Goal: Transaction & Acquisition: Purchase product/service

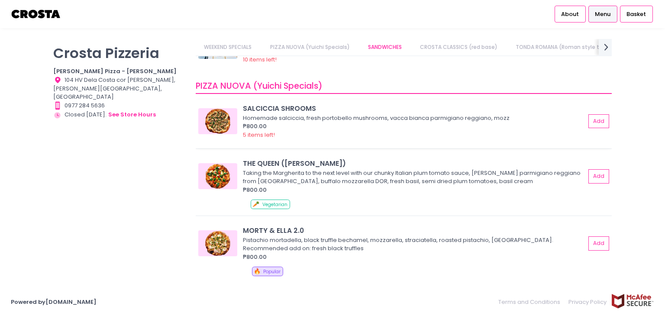
scroll to position [87, 0]
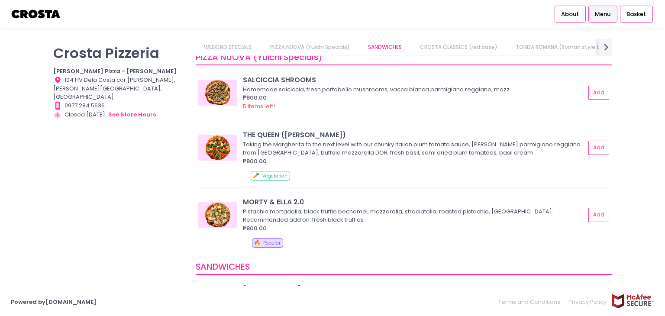
click at [222, 217] on img at bounding box center [217, 215] width 39 height 26
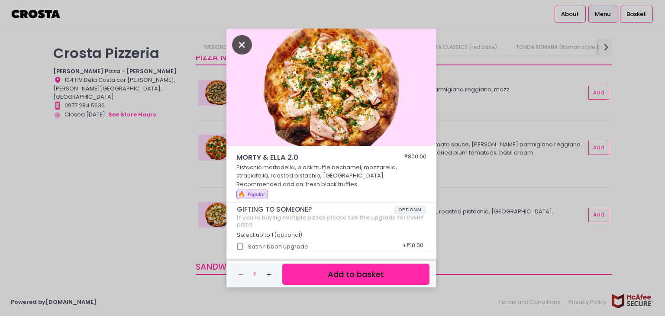
click at [242, 49] on icon "Close" at bounding box center [242, 44] width 20 height 19
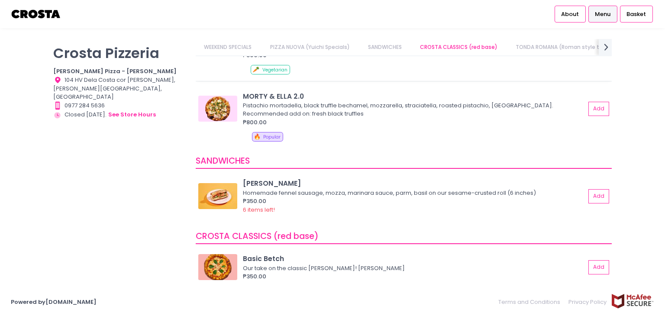
scroll to position [216, 0]
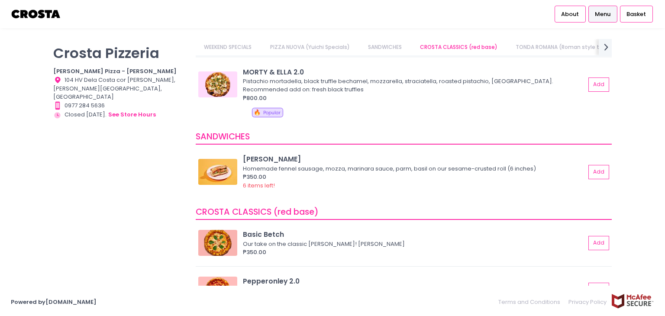
click at [328, 45] on link "PIZZA NUOVA (Yuichi Specials)" at bounding box center [309, 47] width 97 height 16
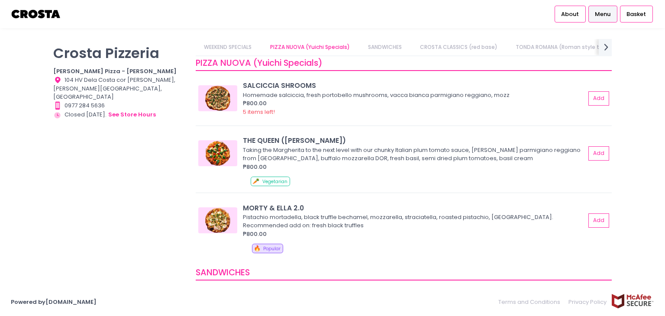
scroll to position [74, 0]
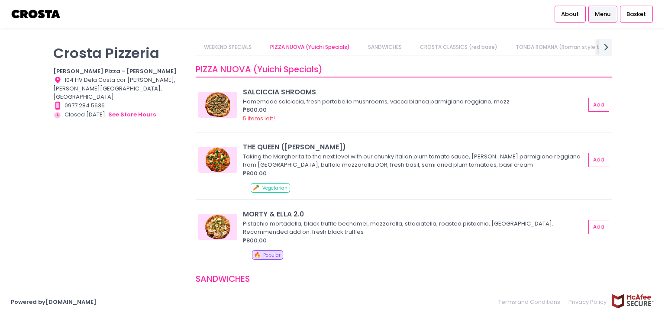
click at [456, 47] on link "CROSTA CLASSICS (red base)" at bounding box center [459, 47] width 94 height 16
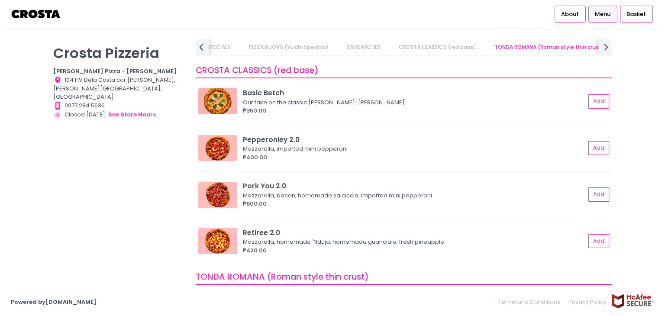
scroll to position [358, 0]
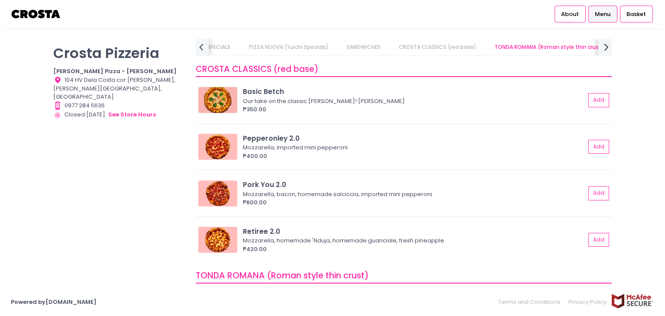
click at [604, 51] on icon "next Created with Sketch." at bounding box center [606, 47] width 13 height 13
click at [201, 49] on icon at bounding box center [201, 46] width 4 height 7
click at [284, 51] on link "TONDA ROMANA (Roman style thin crust)" at bounding box center [269, 47] width 126 height 16
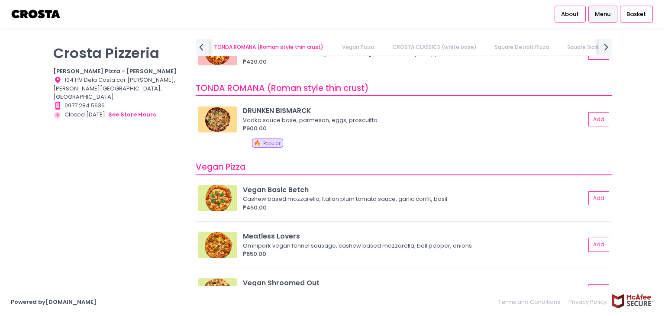
scroll to position [564, 0]
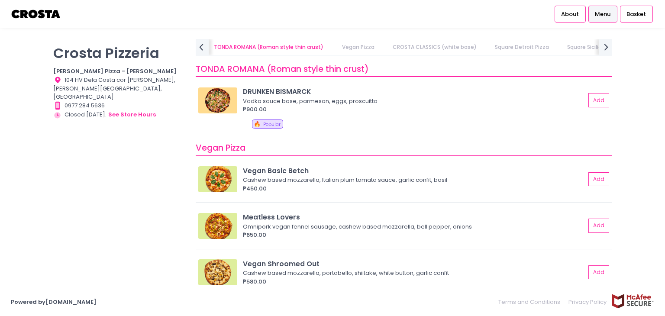
click at [431, 53] on link "CROSTA CLASSICS (white base)" at bounding box center [434, 47] width 101 height 16
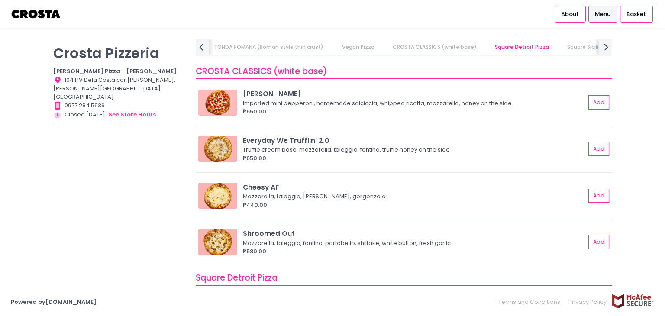
scroll to position [848, 0]
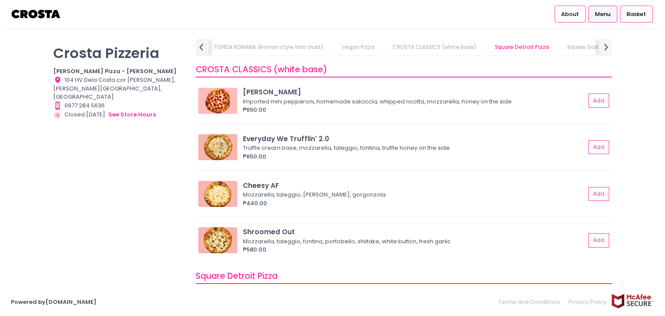
click at [226, 236] on img at bounding box center [217, 240] width 39 height 26
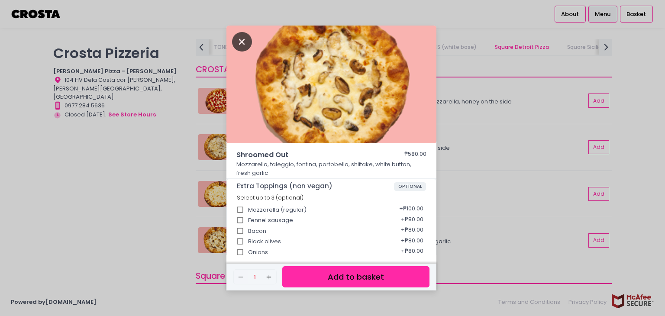
click at [242, 38] on icon "Close" at bounding box center [242, 41] width 20 height 19
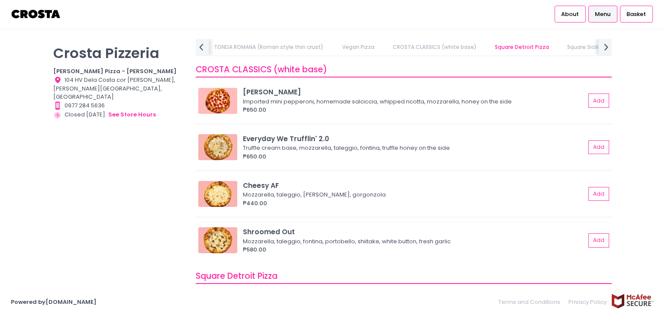
click at [219, 239] on img at bounding box center [217, 240] width 39 height 26
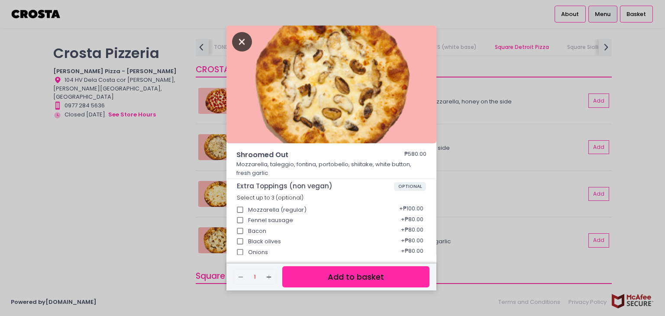
click at [242, 40] on icon "Close" at bounding box center [242, 41] width 20 height 19
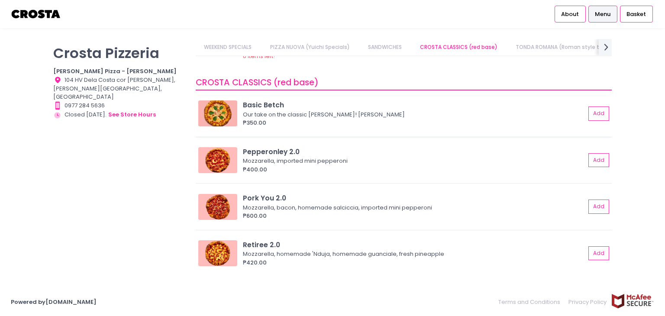
scroll to position [0, 32]
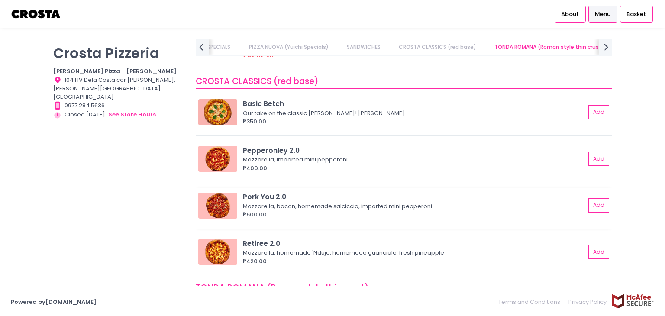
click at [223, 207] on img at bounding box center [217, 206] width 39 height 26
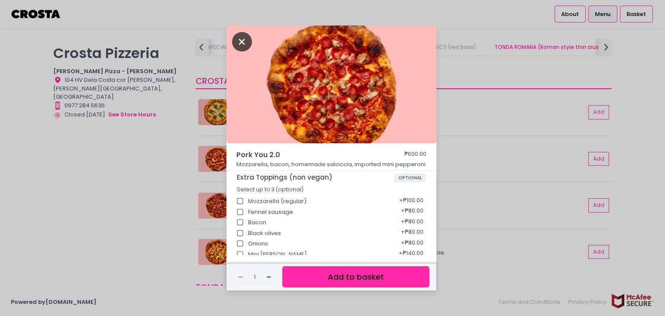
click at [243, 42] on icon "Close" at bounding box center [242, 41] width 20 height 19
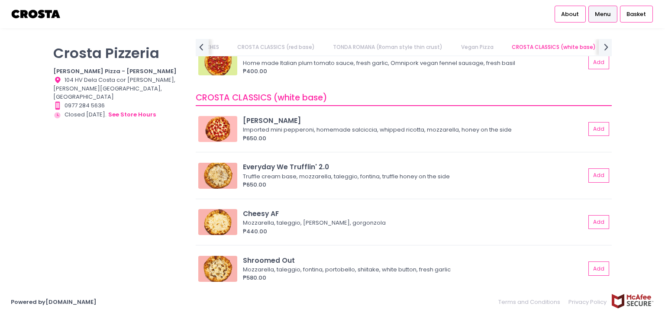
scroll to position [0, 0]
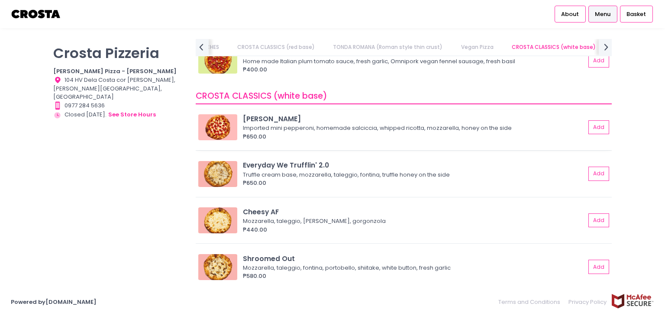
click at [218, 127] on img at bounding box center [217, 127] width 39 height 26
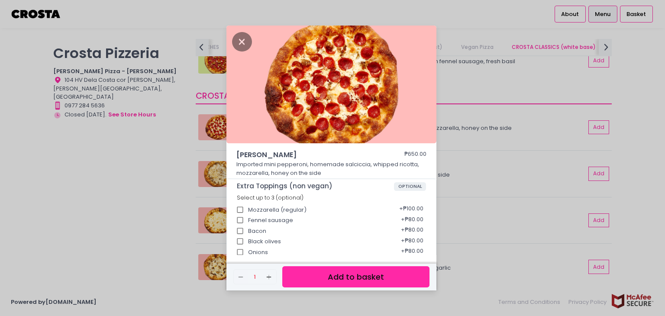
click at [506, 187] on div "[PERSON_NAME] ₱650.00 Imported mini pepperoni, homemade [PERSON_NAME], whipped …" at bounding box center [332, 158] width 665 height 316
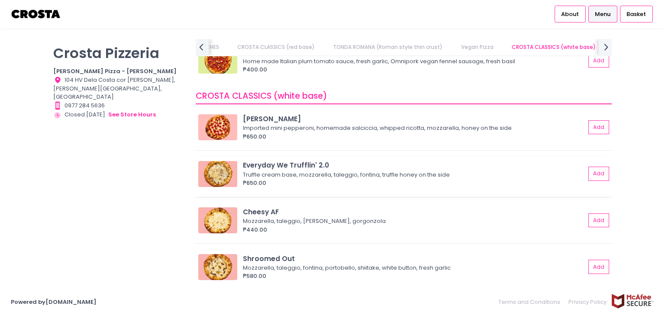
click at [216, 168] on img at bounding box center [217, 174] width 39 height 26
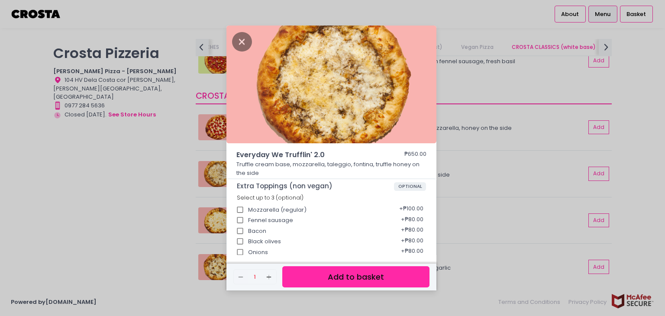
click at [341, 161] on p "Truffle cream base, mozzarella, taleggio, fontina, truffle honey on the side" at bounding box center [331, 168] width 190 height 17
click at [483, 188] on div "Everyday We Trufflin' 2.0 ₱650.00 Truffle cream base, mozzarella, taleggio, fon…" at bounding box center [332, 158] width 665 height 316
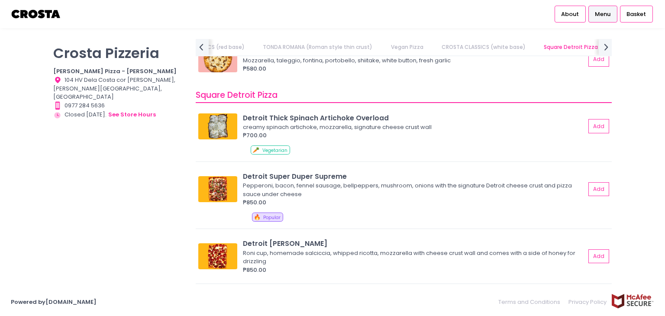
scroll to position [1082, 0]
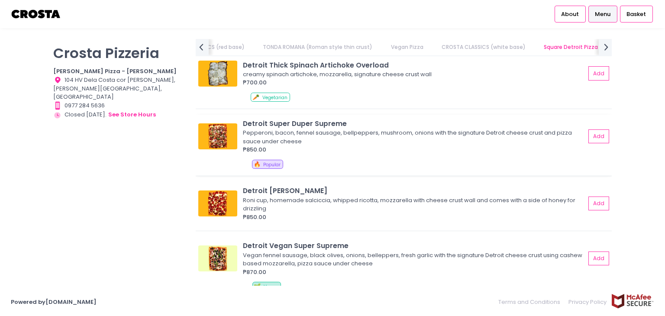
click at [224, 142] on img at bounding box center [217, 136] width 39 height 26
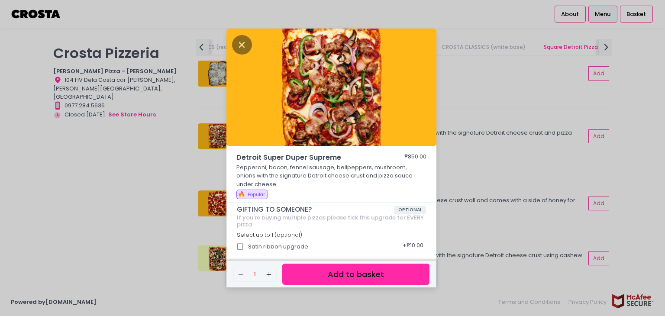
click at [492, 164] on div "Detroit Super Duper Supreme ₱850.00 Pepperoni, bacon, fennel sausage, bellpeppe…" at bounding box center [332, 158] width 665 height 316
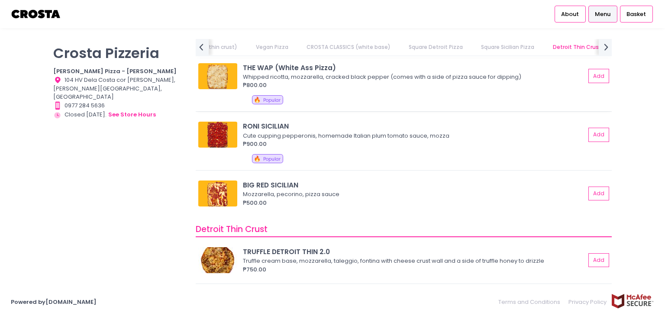
scroll to position [1515, 0]
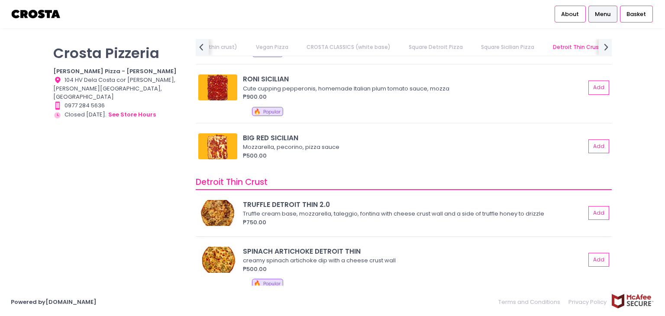
click at [224, 210] on img at bounding box center [217, 213] width 39 height 26
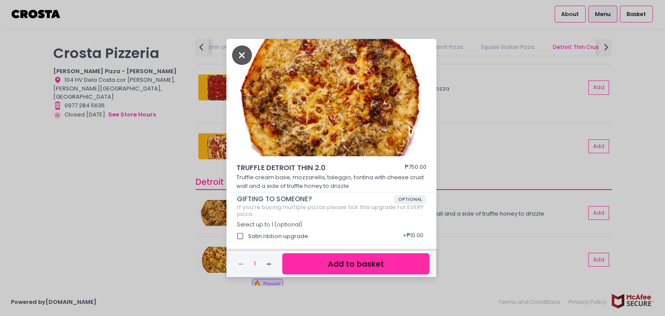
click at [242, 53] on icon "Close" at bounding box center [242, 54] width 20 height 19
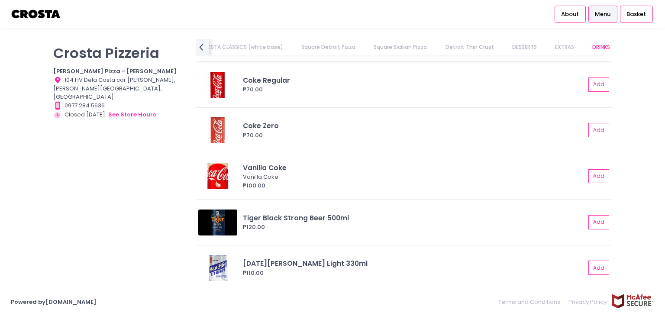
scroll to position [2198, 0]
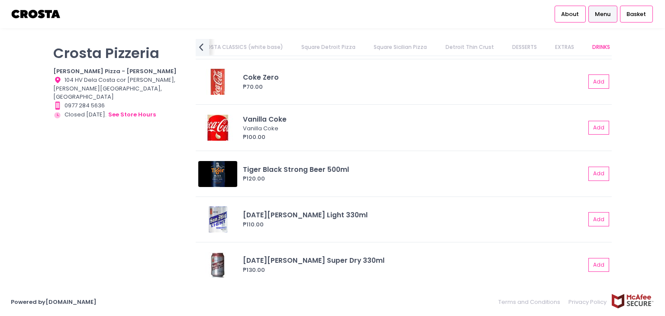
click at [203, 49] on icon "prev Created with Sketch." at bounding box center [201, 47] width 13 height 13
